Goal: Transaction & Acquisition: Purchase product/service

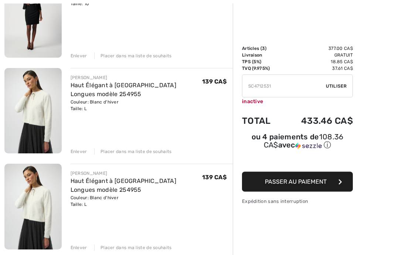
scroll to position [125, 0]
click at [79, 245] on div "Enlever" at bounding box center [79, 247] width 17 height 7
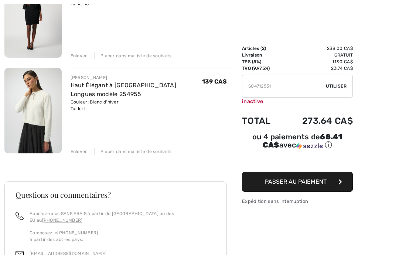
click at [336, 86] on span "Utiliser" at bounding box center [336, 86] width 21 height 7
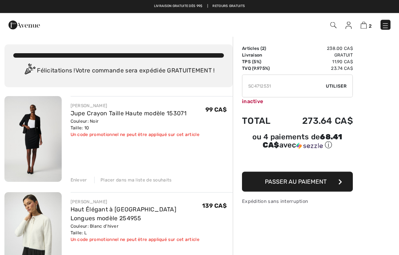
scroll to position [0, 0]
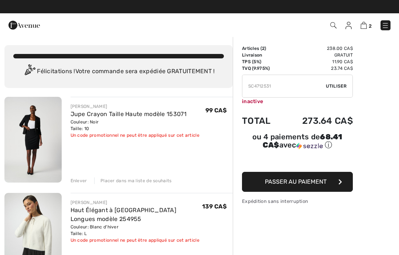
click at [347, 27] on img at bounding box center [349, 25] width 6 height 7
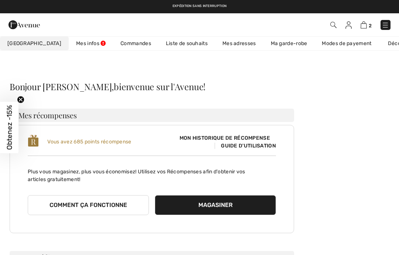
click at [257, 139] on span "Mon historique de récompense" at bounding box center [225, 138] width 102 height 8
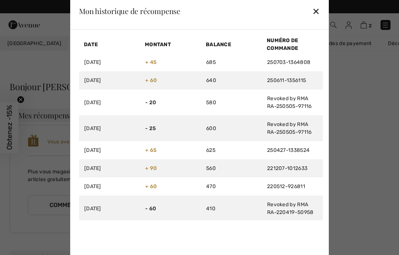
click at [319, 11] on div "✕" at bounding box center [316, 11] width 8 height 16
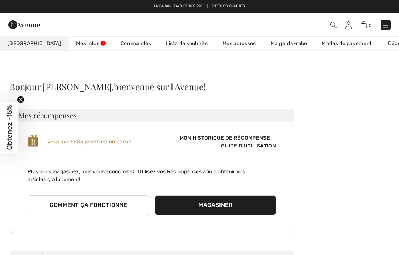
click at [272, 147] on span "Guide d'utilisation" at bounding box center [245, 146] width 61 height 6
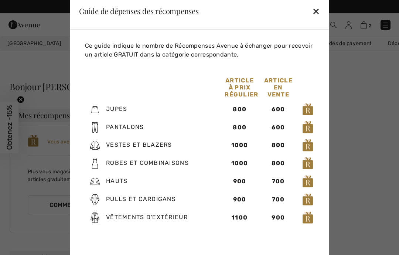
click at [308, 108] on img at bounding box center [307, 109] width 11 height 13
click at [309, 110] on img at bounding box center [307, 109] width 11 height 13
click at [308, 111] on img at bounding box center [307, 109] width 11 height 13
click at [309, 108] on img at bounding box center [307, 109] width 11 height 13
click at [318, 9] on div "✕" at bounding box center [316, 11] width 8 height 16
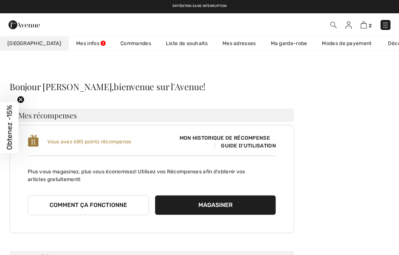
click at [364, 26] on img at bounding box center [364, 24] width 6 height 7
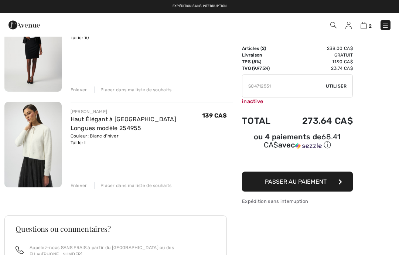
scroll to position [91, 0]
click at [308, 180] on span "Passer au paiement" at bounding box center [296, 181] width 62 height 7
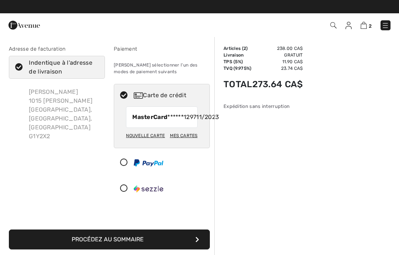
click at [153, 142] on div "Nouvelle carte" at bounding box center [145, 135] width 39 height 13
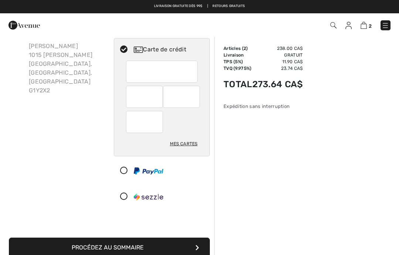
scroll to position [42, 0]
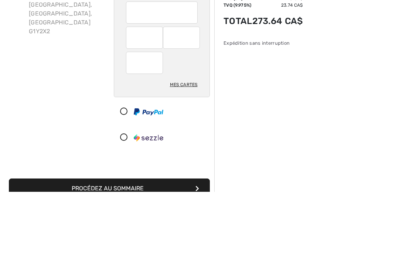
click at [185, 142] on div "Mes cartes" at bounding box center [184, 148] width 28 height 13
radio input "true"
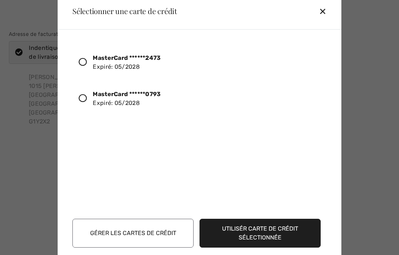
scroll to position [0, 0]
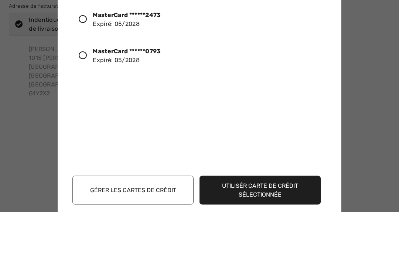
click at [82, 94] on icon at bounding box center [83, 98] width 8 height 8
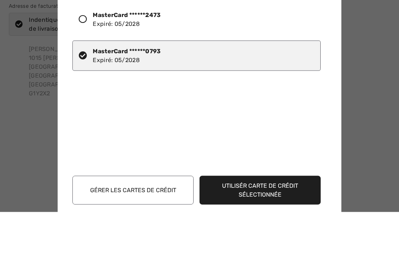
scroll to position [43, 0]
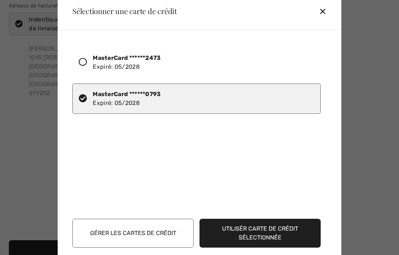
click at [265, 245] on button "Utilisér carte de crédit sélectionnée" at bounding box center [260, 233] width 121 height 29
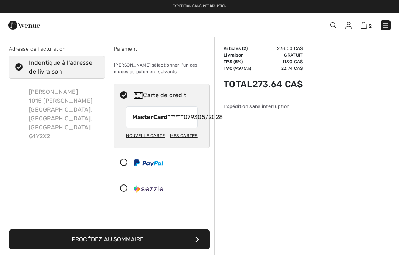
checkbox input "true"
click at [186, 142] on div "Mes cartes" at bounding box center [184, 135] width 28 height 13
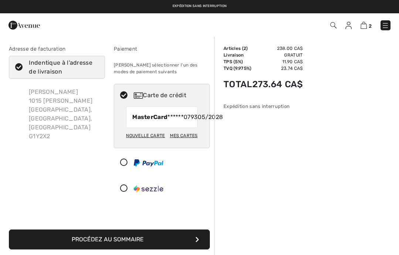
radio input "true"
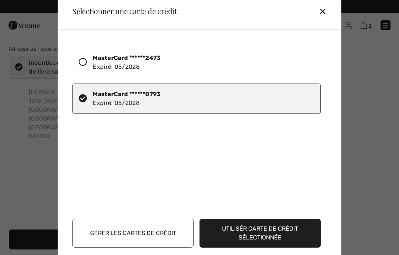
click at [245, 230] on button "Utilisér carte de crédit sélectionnée" at bounding box center [260, 233] width 121 height 29
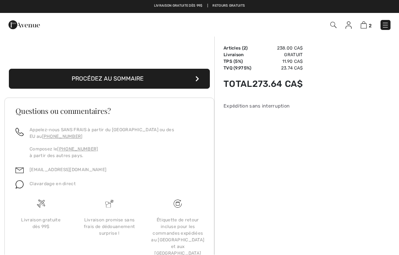
scroll to position [159, 0]
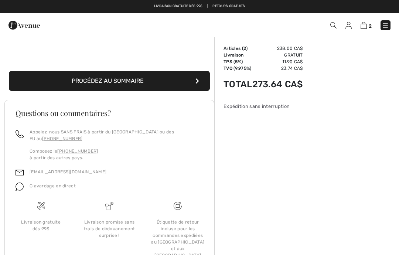
click at [144, 87] on button "Procédez au sommaire" at bounding box center [109, 81] width 201 height 20
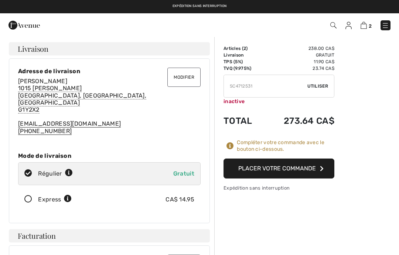
click at [283, 165] on button "Placer votre commande" at bounding box center [279, 169] width 111 height 20
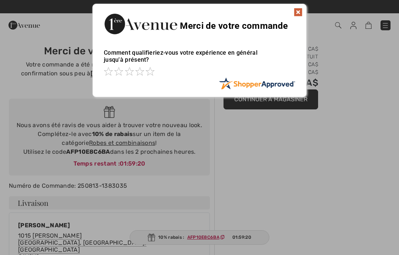
click at [298, 11] on img at bounding box center [298, 12] width 9 height 9
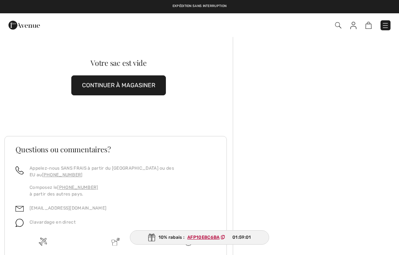
click at [384, 25] on img at bounding box center [385, 25] width 7 height 7
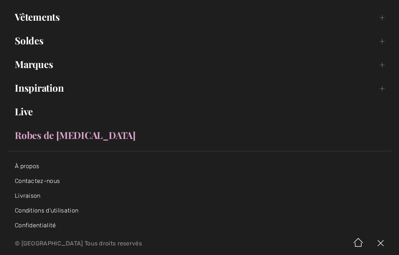
scroll to position [52, 0]
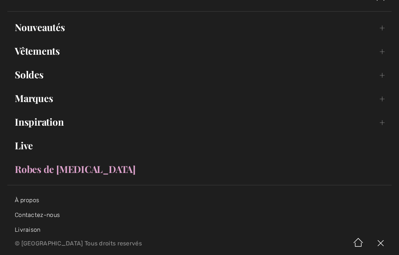
click at [33, 74] on link "Soldes Toggle submenu" at bounding box center [199, 75] width 384 height 16
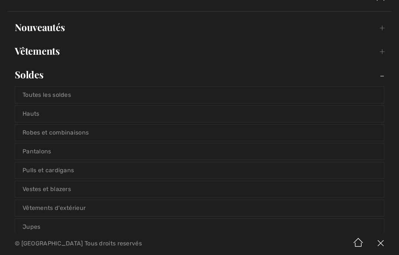
click at [64, 92] on link "Toutes les soldes" at bounding box center [199, 95] width 369 height 16
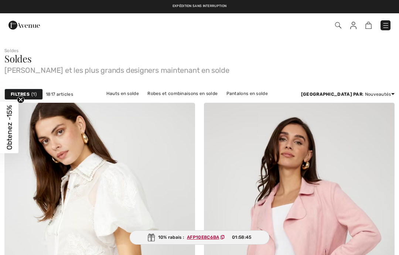
click at [27, 91] on strong "Filtres" at bounding box center [20, 94] width 19 height 7
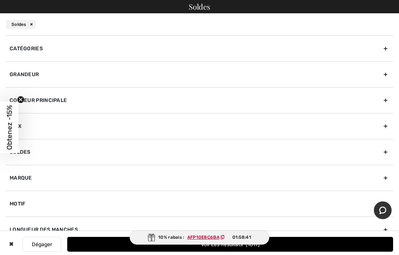
click at [384, 72] on div "Grandeur" at bounding box center [199, 74] width 387 height 26
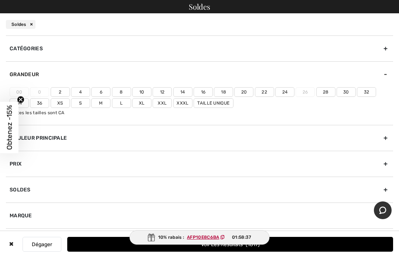
click at [81, 90] on label "4" at bounding box center [80, 92] width 19 height 10
click at [0, 0] on input"] "4" at bounding box center [0, 0] width 0 height 0
click at [58, 88] on label "2" at bounding box center [60, 92] width 19 height 10
click at [0, 0] on input"] "2" at bounding box center [0, 0] width 0 height 0
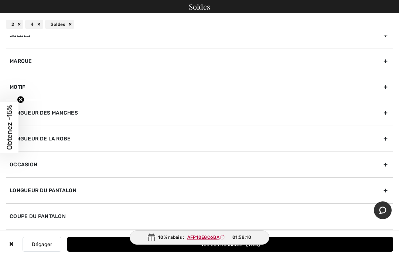
scroll to position [154, 0]
click at [47, 240] on button "Dégager" at bounding box center [42, 244] width 39 height 15
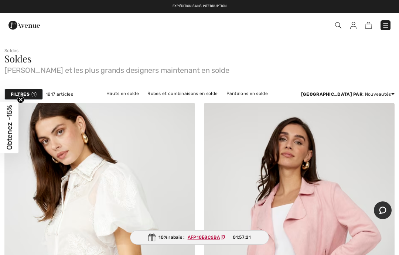
click at [35, 91] on span "1" at bounding box center [33, 94] width 5 height 7
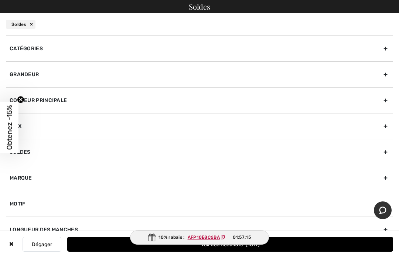
click at [385, 72] on div "Grandeur" at bounding box center [199, 74] width 387 height 26
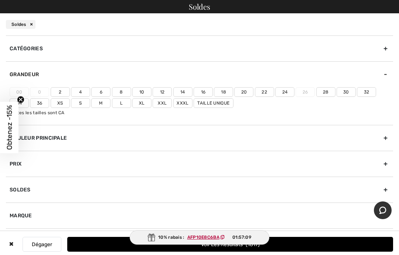
click at [60, 89] on label "2" at bounding box center [60, 92] width 19 height 10
click at [0, 0] on input"] "2" at bounding box center [0, 0] width 0 height 0
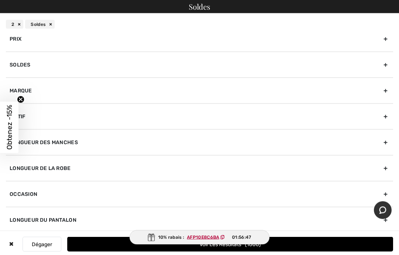
scroll to position [220, 0]
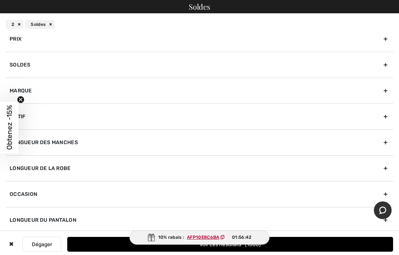
click at [279, 252] on button "Voir les resultats 1000" at bounding box center [230, 244] width 326 height 15
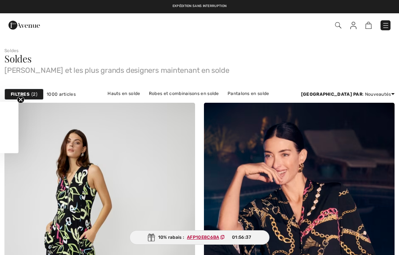
checkbox input "true"
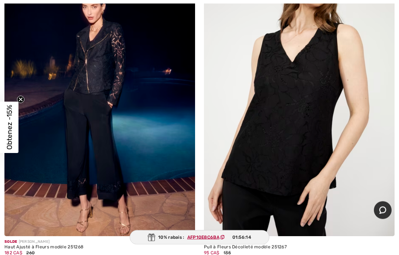
scroll to position [783, 0]
click at [80, 130] on img at bounding box center [99, 93] width 191 height 286
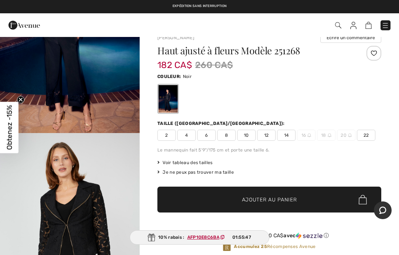
scroll to position [142, 0]
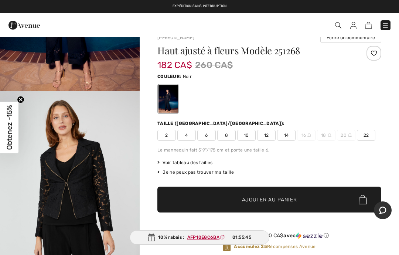
click at [81, 180] on img "2 / 6" at bounding box center [70, 196] width 140 height 210
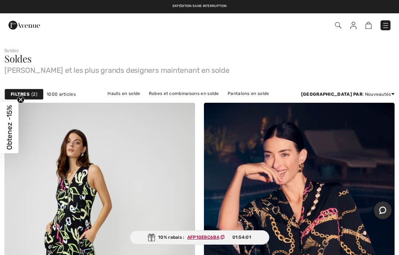
click at [34, 97] on span "2" at bounding box center [34, 94] width 6 height 7
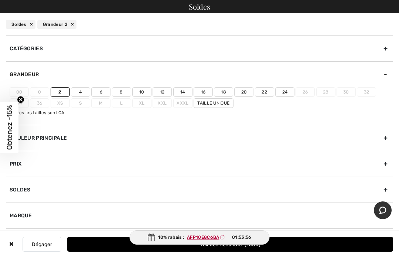
click at [37, 47] on div "Catégories" at bounding box center [199, 48] width 387 height 26
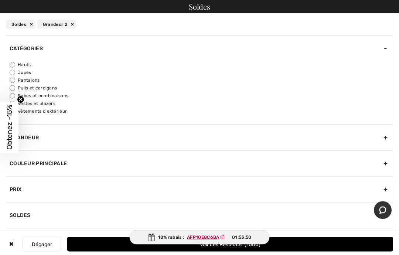
scroll to position [23, 0]
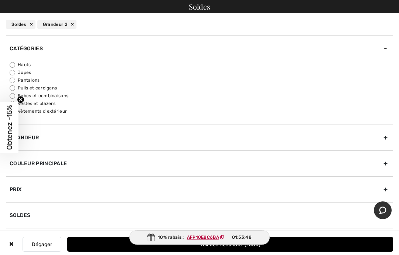
click at [16, 101] on label "Vestes et blazers" at bounding box center [202, 103] width 384 height 7
click at [15, 101] on input "Vestes et blazers" at bounding box center [13, 104] width 6 height 6
radio input "true"
click at [283, 252] on button "Voir les resultats 93" at bounding box center [230, 244] width 326 height 15
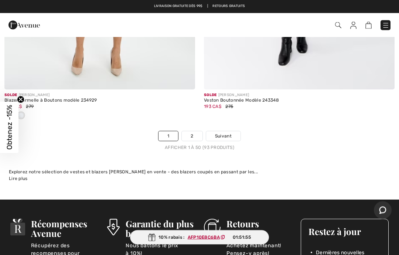
scroll to position [8302, 0]
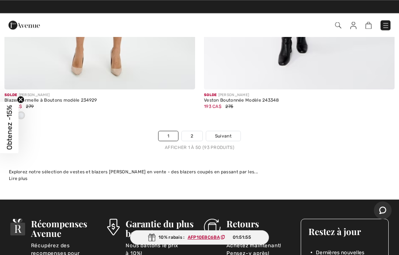
click at [192, 131] on link "2" at bounding box center [192, 136] width 20 height 10
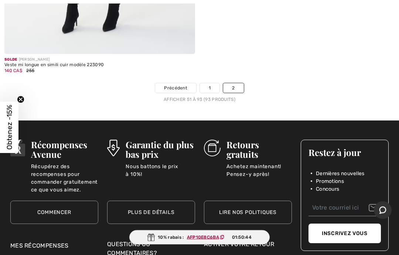
scroll to position [7244, 0]
click at [210, 83] on link "1" at bounding box center [210, 88] width 20 height 10
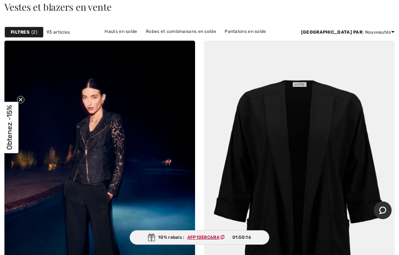
scroll to position [52, 0]
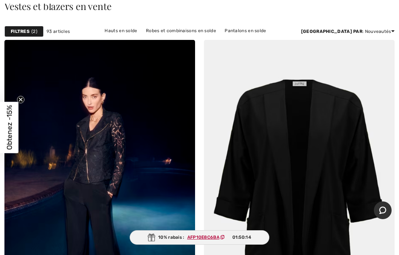
click at [94, 154] on img at bounding box center [99, 183] width 191 height 286
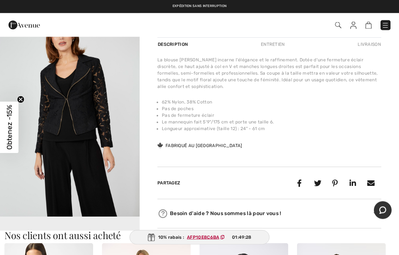
scroll to position [239, 0]
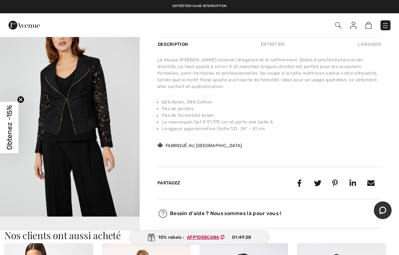
click at [87, 121] on img "2 / 6" at bounding box center [70, 112] width 140 height 210
